Goal: Register for event/course

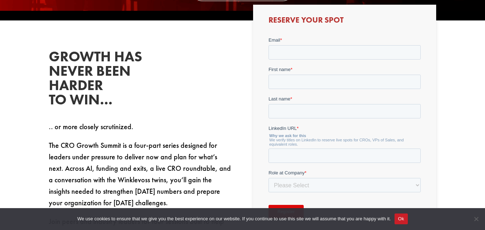
scroll to position [282, 0]
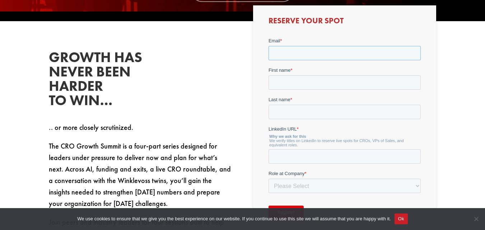
click at [383, 53] on input "Email *" at bounding box center [345, 53] width 152 height 14
type input "[EMAIL_ADDRESS][DOMAIN_NAME]"
click at [302, 85] on input "First name *" at bounding box center [345, 82] width 152 height 14
type input "Lalit"
type input "[PERSON_NAME]"
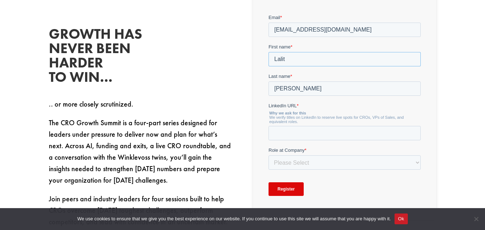
scroll to position [318, 0]
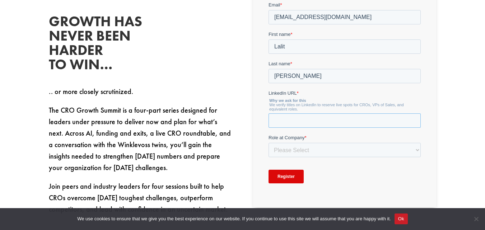
click at [315, 115] on input "LinkedIn URL *" at bounding box center [345, 120] width 152 height 14
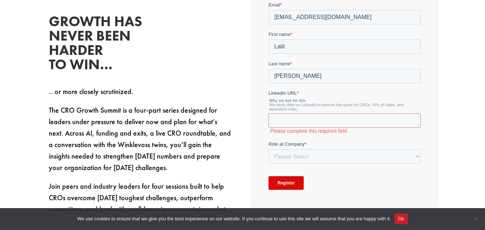
click at [149, 55] on h2 "Growth has never been harder to win…" at bounding box center [103, 44] width 108 height 61
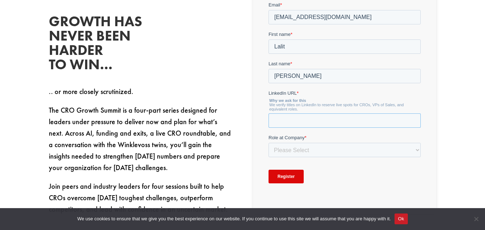
click at [290, 121] on input "LinkedIn URL *" at bounding box center [345, 120] width 152 height 14
paste input "[URL][DOMAIN_NAME]"
type input "[URL][DOMAIN_NAME]"
click at [323, 147] on select "Please Select C-Level (CRO, CSO, etc) Senior Leadership (VP of Sales, VP of Ena…" at bounding box center [345, 150] width 152 height 14
select select "C-Level (CRO, CSO, etc)"
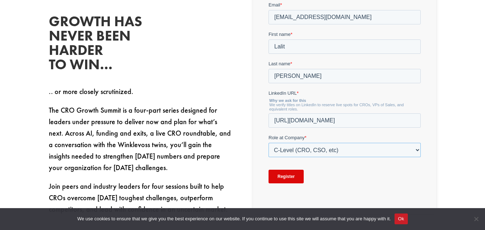
click at [269, 143] on select "Please Select C-Level (CRO, CSO, etc) Senior Leadership (VP of Sales, VP of Ena…" at bounding box center [345, 150] width 152 height 14
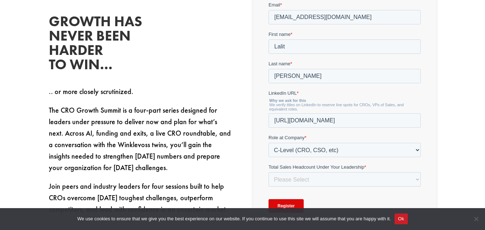
click at [448, 154] on div "Growth has never been harder to win… .. or more closely scrutinized. The CRO Gr…" at bounding box center [242, 125] width 485 height 281
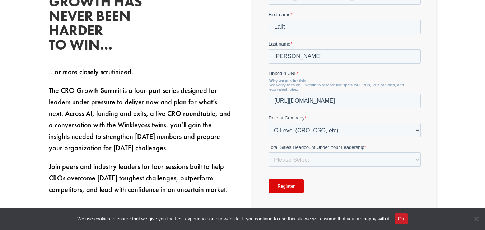
scroll to position [354, 0]
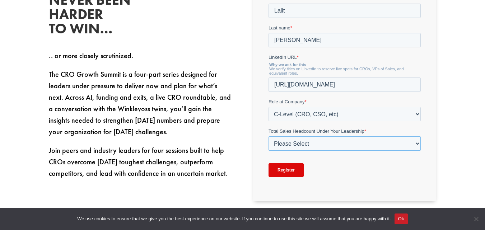
click at [350, 143] on select "Please Select Just Me 1-9 [PHONE_NUMBER] [PHONE_NUMBER]+" at bounding box center [345, 143] width 152 height 14
select select "1-9"
click at [269, 151] on select "Please Select Just Me 1-9 [PHONE_NUMBER] [PHONE_NUMBER]+" at bounding box center [345, 143] width 152 height 14
click at [277, 173] on input "Register" at bounding box center [286, 170] width 35 height 14
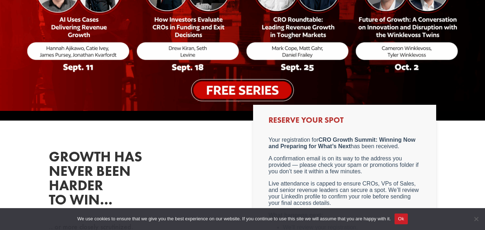
scroll to position [323, 0]
